Goal: Answer question/provide support

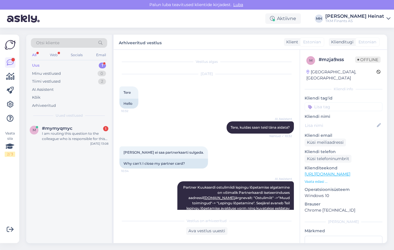
scroll to position [379, 0]
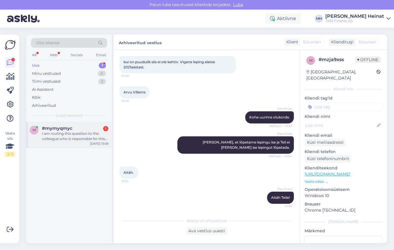
click at [73, 134] on div "I am routing this question to the colleague who is responsible for this topic. …" at bounding box center [75, 136] width 66 height 10
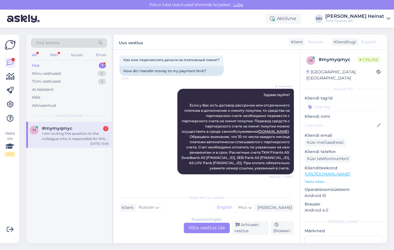
scroll to position [0, 0]
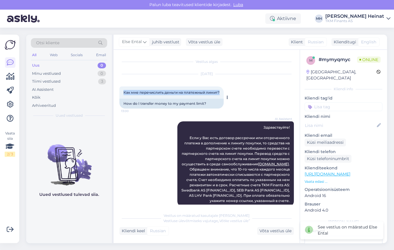
drag, startPoint x: 219, startPoint y: 93, endPoint x: 122, endPoint y: 96, distance: 97.6
click at [122, 96] on div "Как мне перечислить деньги на платежный лимит? 13:00" at bounding box center [171, 92] width 104 height 12
copy span "Как мне перечислить деньги на платежный лимит?"
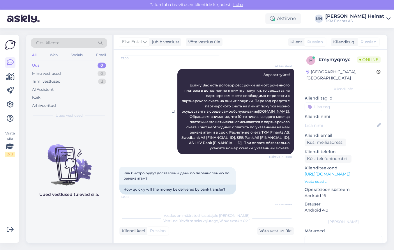
scroll to position [79, 0]
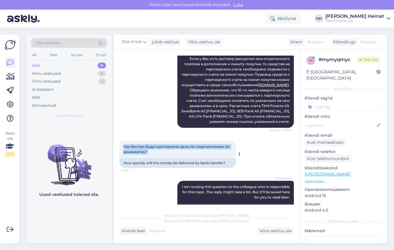
drag, startPoint x: 151, startPoint y: 163, endPoint x: 123, endPoint y: 159, distance: 27.7
click at [123, 158] on div "Как быстро будут доставлены день по перечислению по реквизитам? 13:08" at bounding box center [177, 149] width 116 height 17
copy span "Как быстро будут доставлены день по перечислению по реквизитам?"
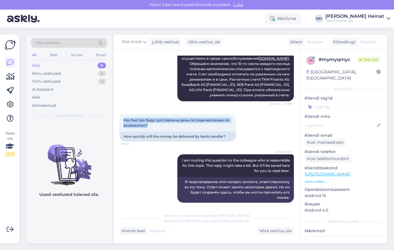
scroll to position [121, 0]
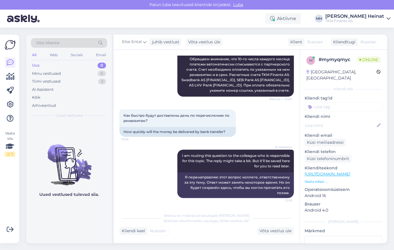
click at [266, 138] on div "Как быстро будут доставлены день по перечислению по реквизитам? 13:08 How quick…" at bounding box center [206, 123] width 174 height 40
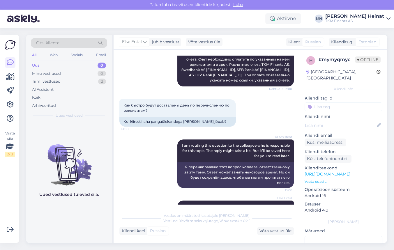
scroll to position [167, 0]
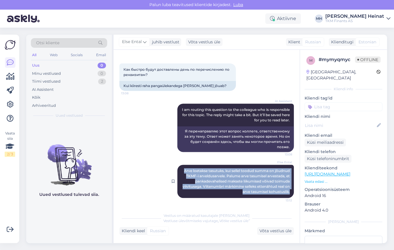
drag, startPoint x: 287, startPoint y: 192, endPoint x: 175, endPoint y: 170, distance: 114.2
click at [177, 170] on div "Else Ental Arve loetakse tasutuks, kui sellel toodud summa on jõudnud TKMF-i ar…" at bounding box center [235, 181] width 116 height 33
copy span "Arve loetakse tasutuks, kui sellel toodud summa on jõudnud TKMF-i arveldusarvel…"
